Goal: Check status: Check status

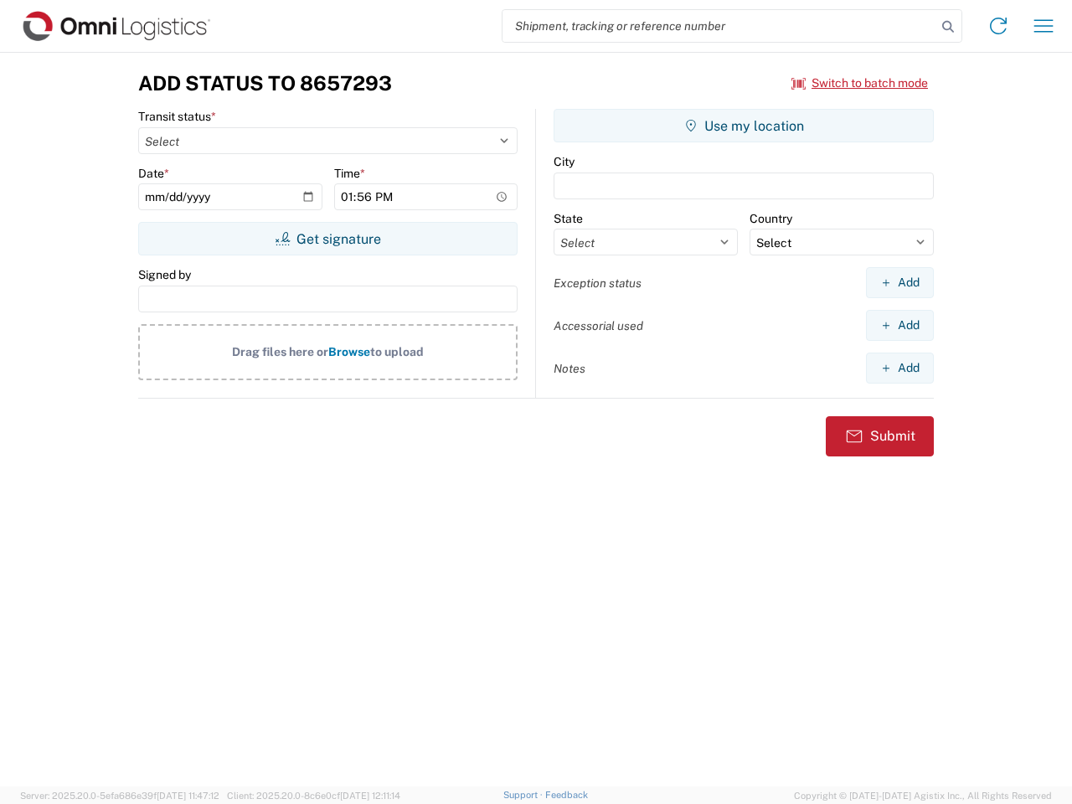
click at [720, 26] on input "search" at bounding box center [720, 26] width 434 height 32
click at [948, 27] on icon at bounding box center [948, 26] width 23 height 23
click at [999, 26] on icon at bounding box center [998, 26] width 27 height 27
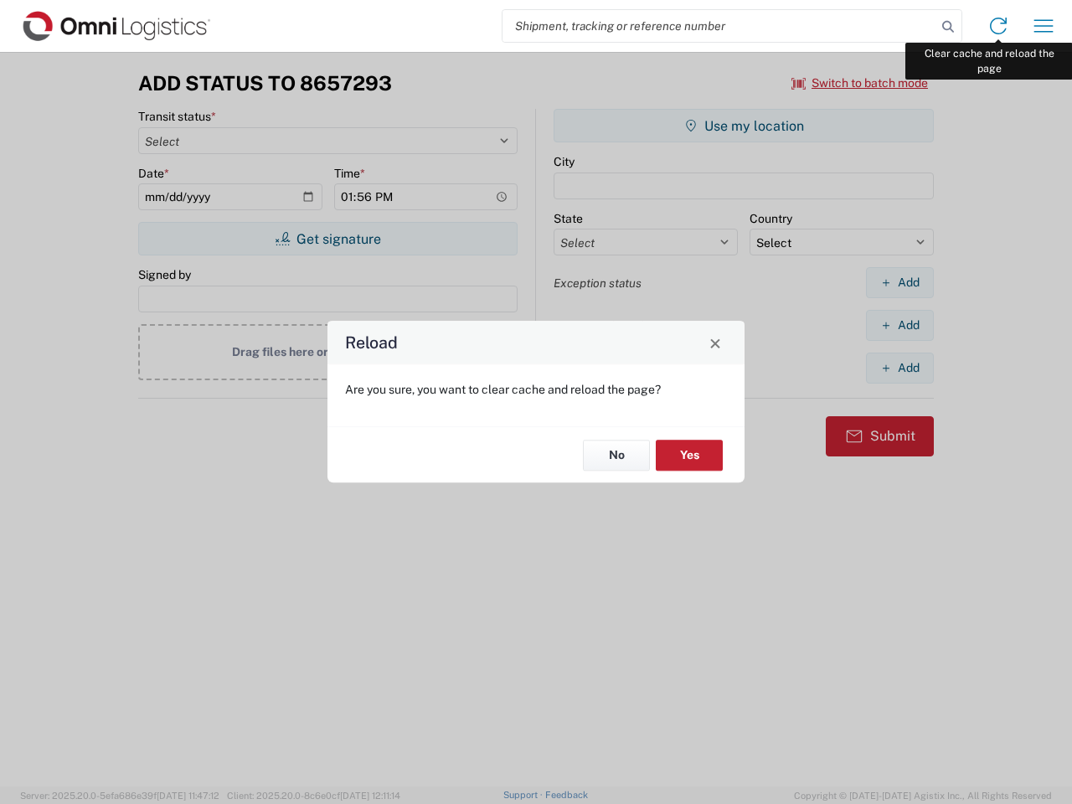
click at [1044, 26] on div "Reload Are you sure, you want to clear cache and reload the page? No Yes" at bounding box center [536, 402] width 1072 height 804
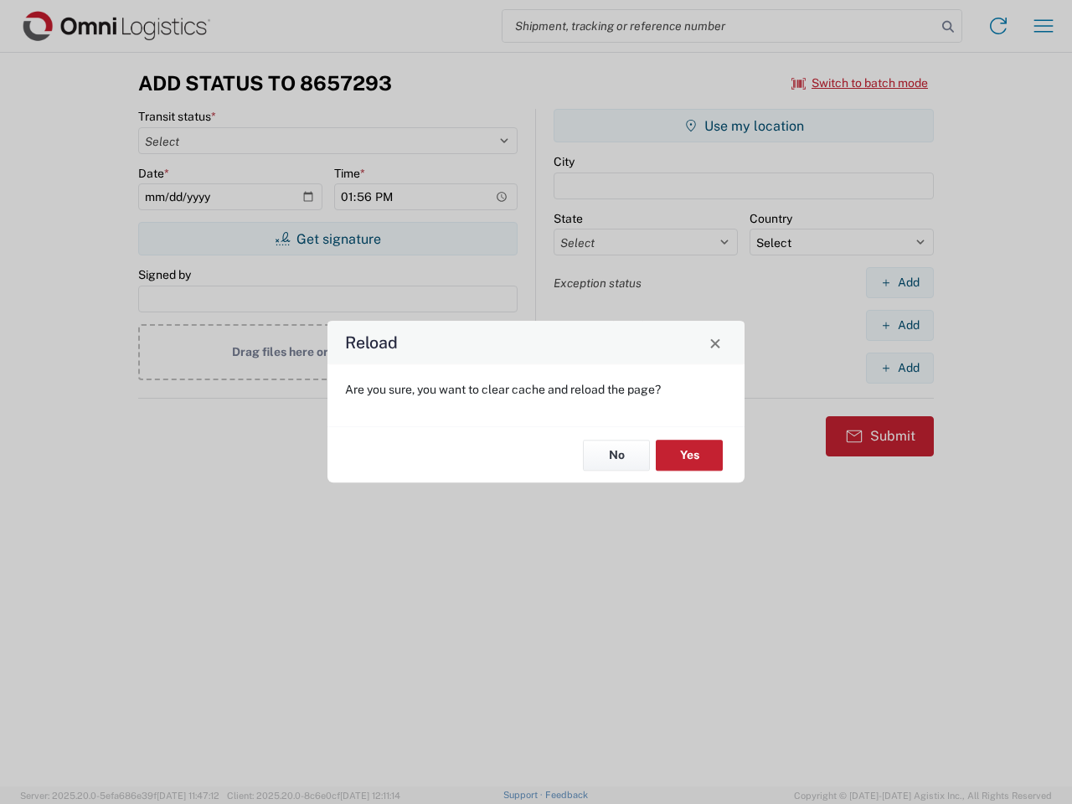
click at [860, 83] on div "Reload Are you sure, you want to clear cache and reload the page? No Yes" at bounding box center [536, 402] width 1072 height 804
click at [328, 239] on div "Reload Are you sure, you want to clear cache and reload the page? No Yes" at bounding box center [536, 402] width 1072 height 804
click at [744, 126] on div "Reload Are you sure, you want to clear cache and reload the page? No Yes" at bounding box center [536, 402] width 1072 height 804
click at [900, 282] on div "Reload Are you sure, you want to clear cache and reload the page? No Yes" at bounding box center [536, 402] width 1072 height 804
click at [900, 325] on div "Reload Are you sure, you want to clear cache and reload the page? No Yes" at bounding box center [536, 402] width 1072 height 804
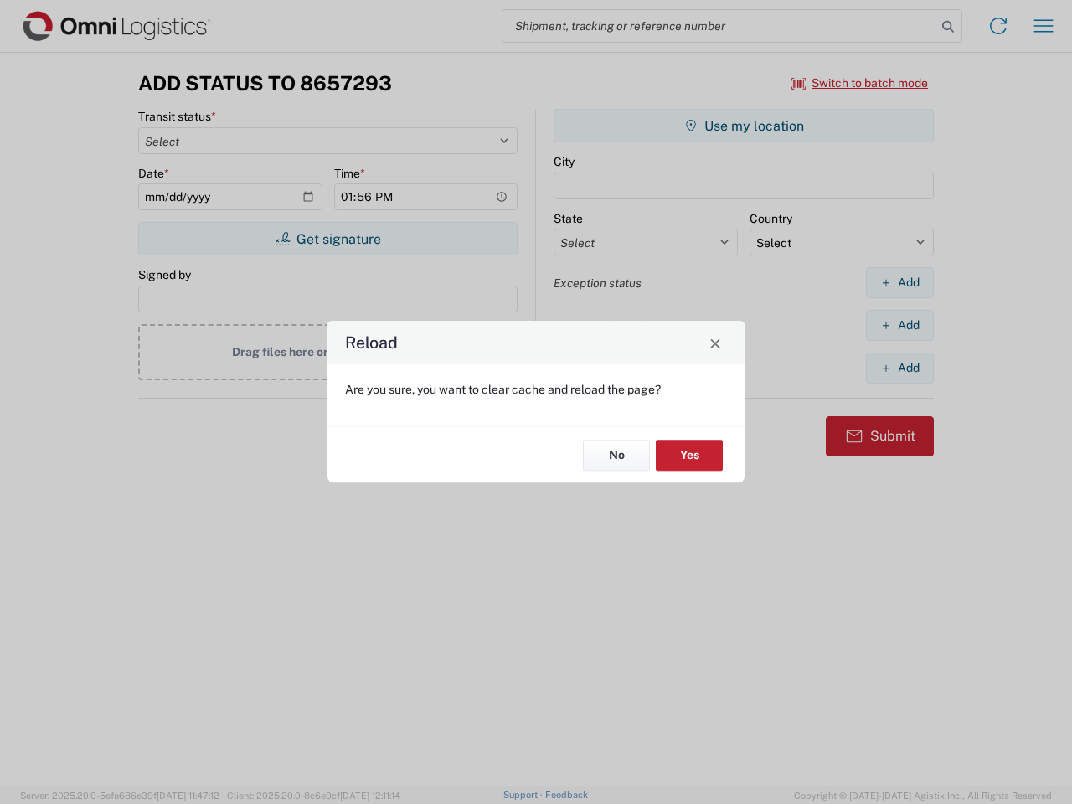
click at [900, 368] on div "Reload Are you sure, you want to clear cache and reload the page? No Yes" at bounding box center [536, 402] width 1072 height 804
